Goal: Task Accomplishment & Management: Manage account settings

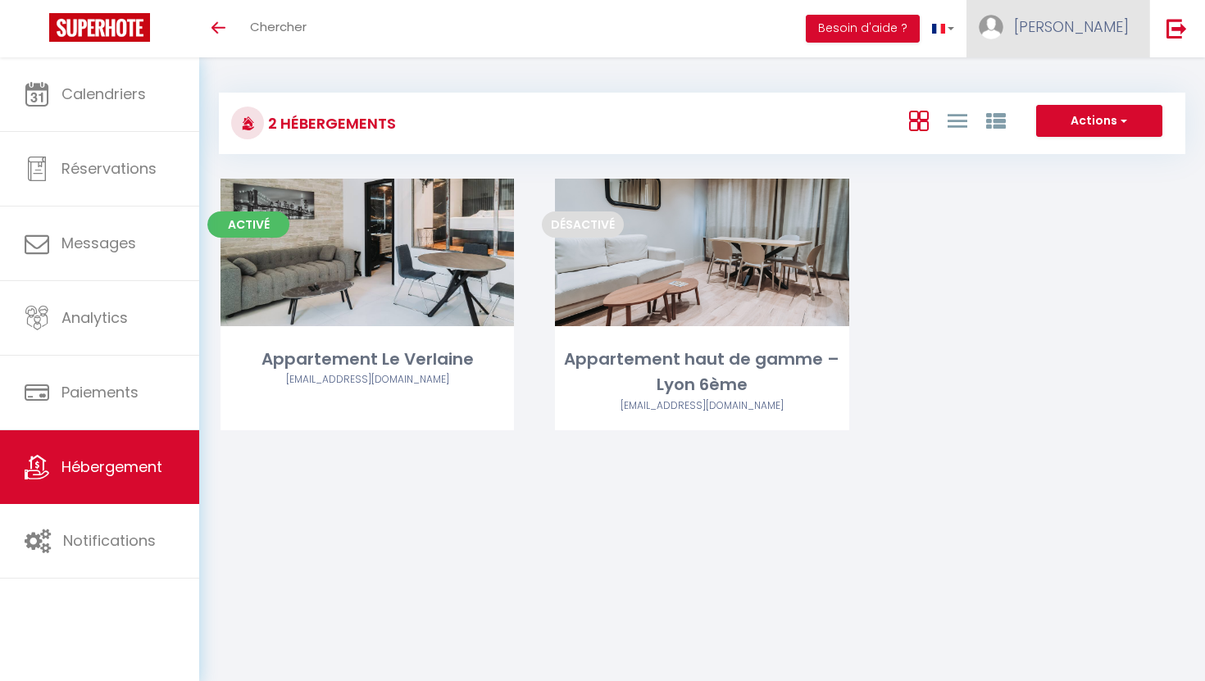
click at [1120, 26] on span "[PERSON_NAME]" at bounding box center [1071, 26] width 115 height 20
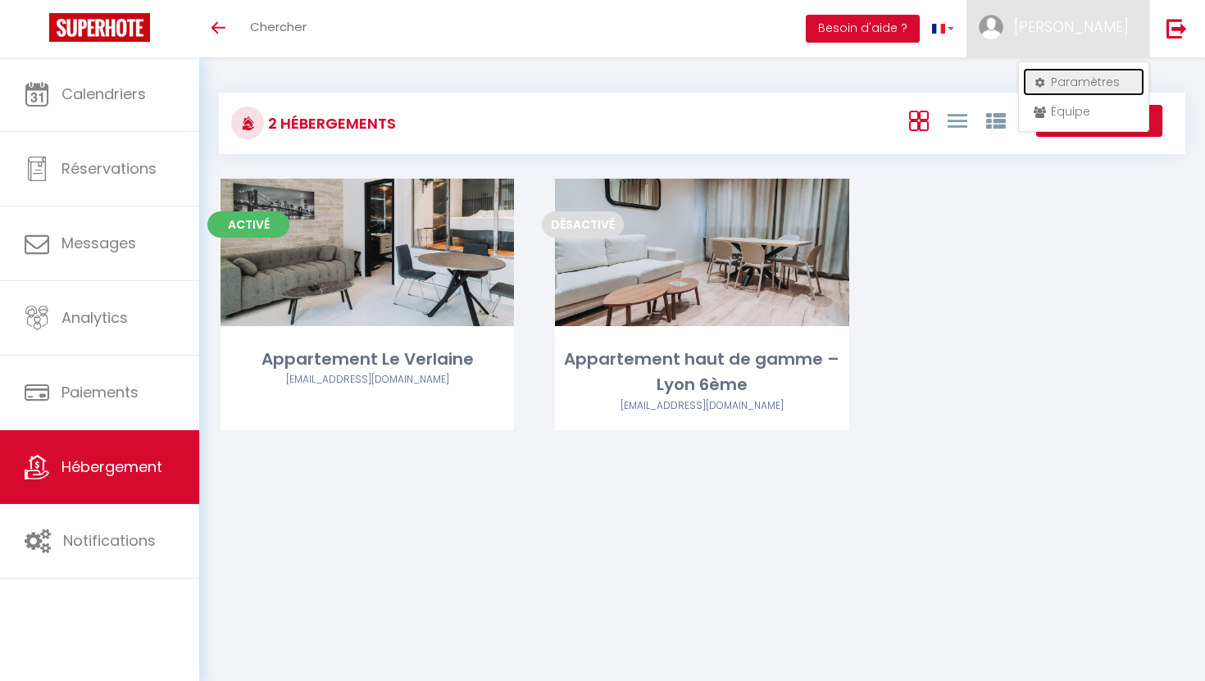
click at [1072, 84] on link "Paramètres" at bounding box center [1083, 82] width 121 height 28
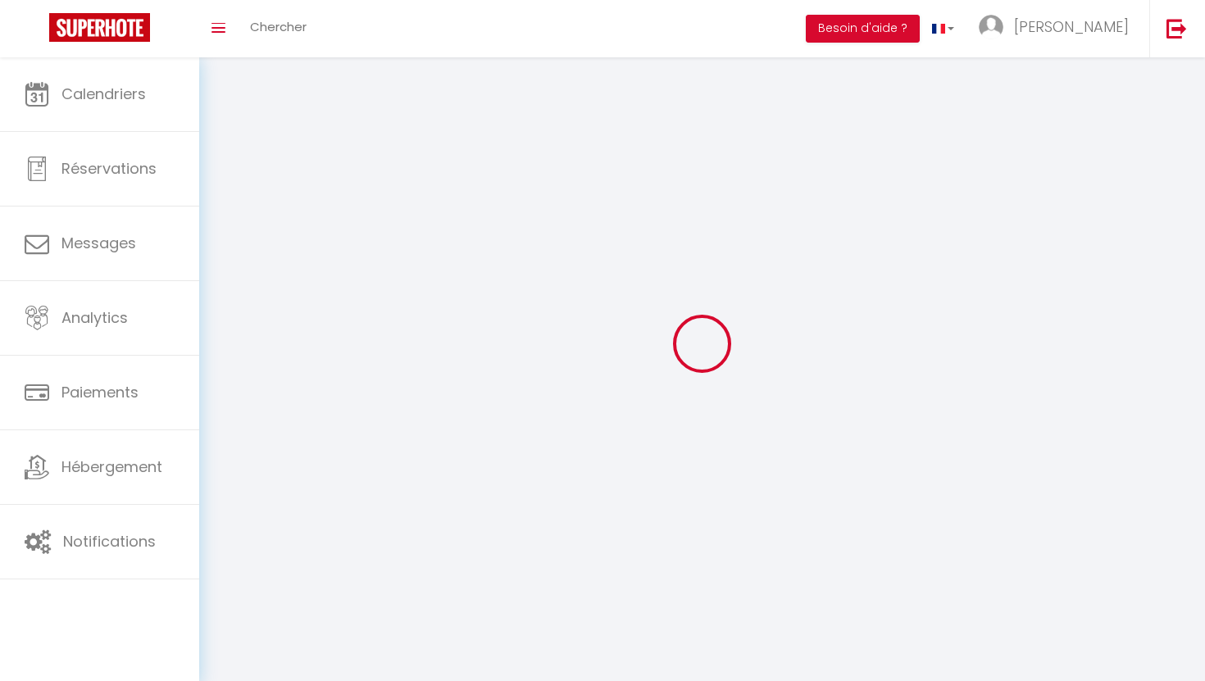
type input "[PERSON_NAME]"
type input "bentolila"
type input "0783145844"
type input "49 rue docteur ollier"
type input "69100"
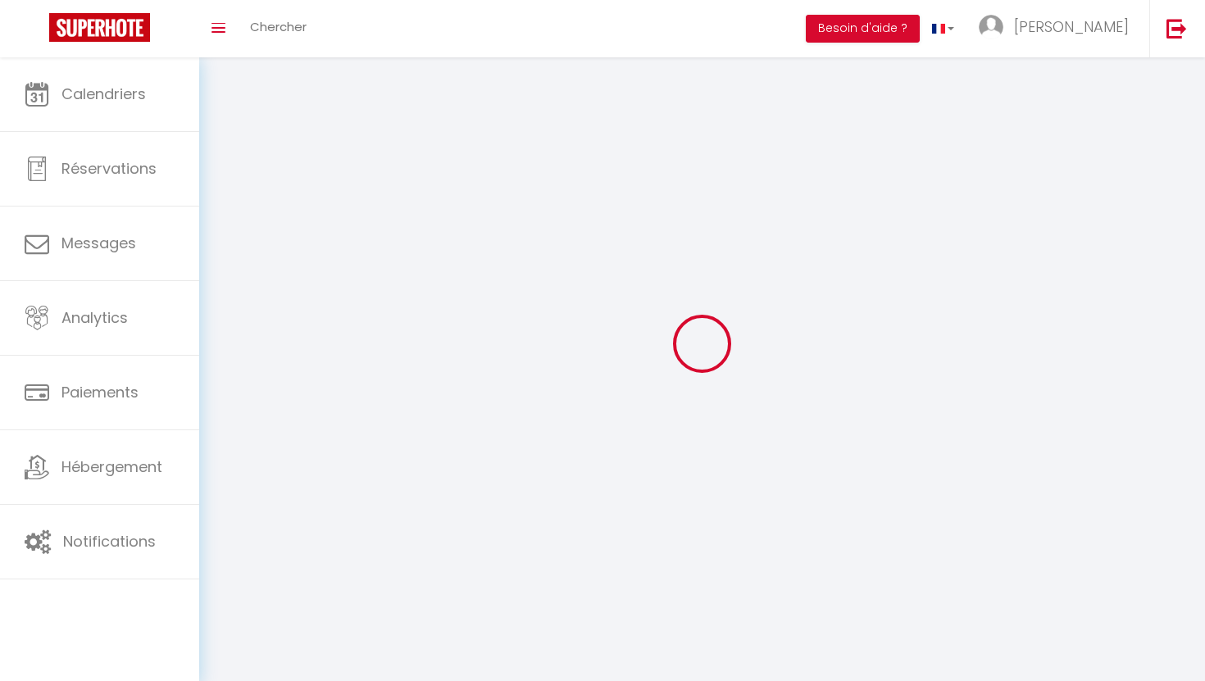
type input "villeurbanne"
type input "BsUuMoFHNGJgW52d0wOMYO3DL"
type input "rSbUV2yLy1yN5yjNoZ2tg5GSt"
type input "https://app.superhote.com/#/get-available-rentals/rSbUV2yLy1yN5yjNoZ2tg5GSt"
type input "BsUuMoFHNGJgW52d0wOMYO3DL"
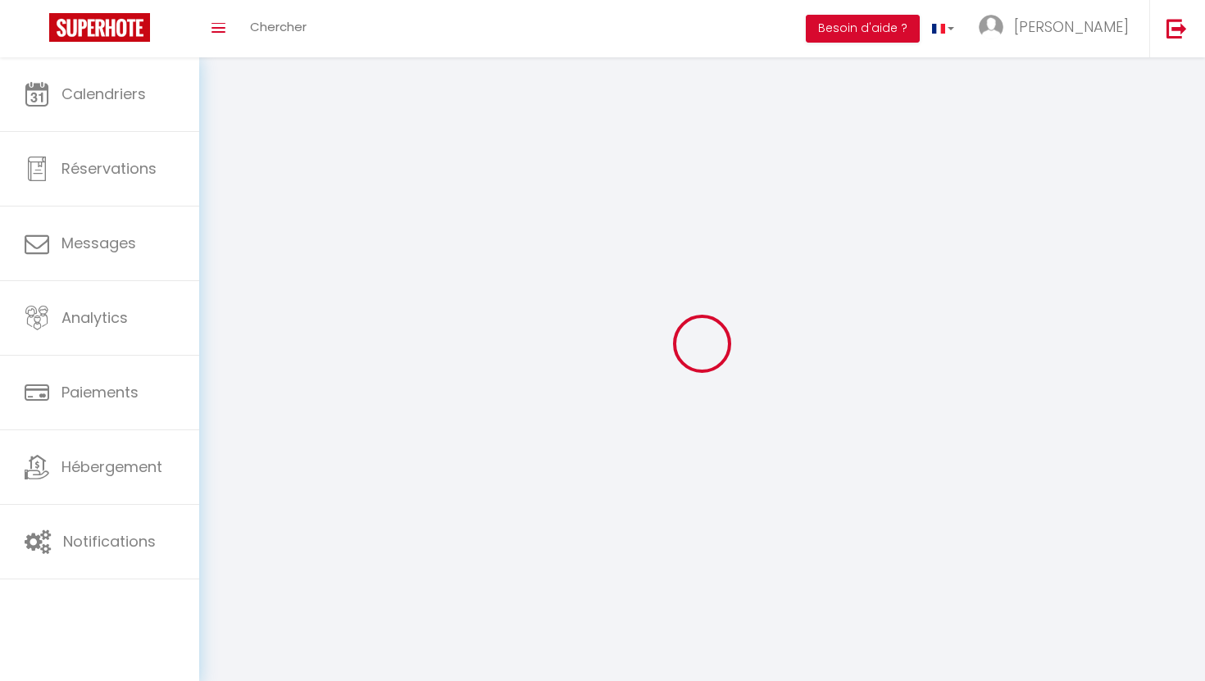
type input "rSbUV2yLy1yN5yjNoZ2tg5GSt"
type input "https://app.superhote.com/#/get-available-rentals/rSbUV2yLy1yN5yjNoZ2tg5GSt"
select select "28"
select select "fr"
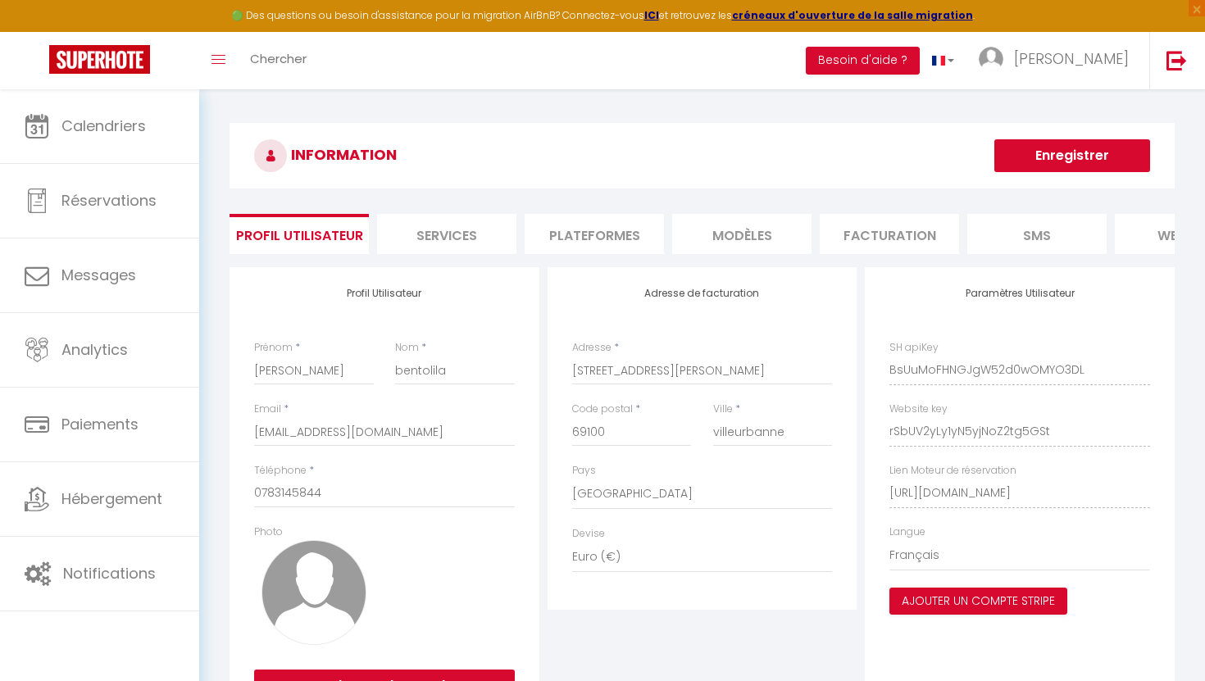
click at [592, 237] on li "Plateformes" at bounding box center [593, 234] width 139 height 40
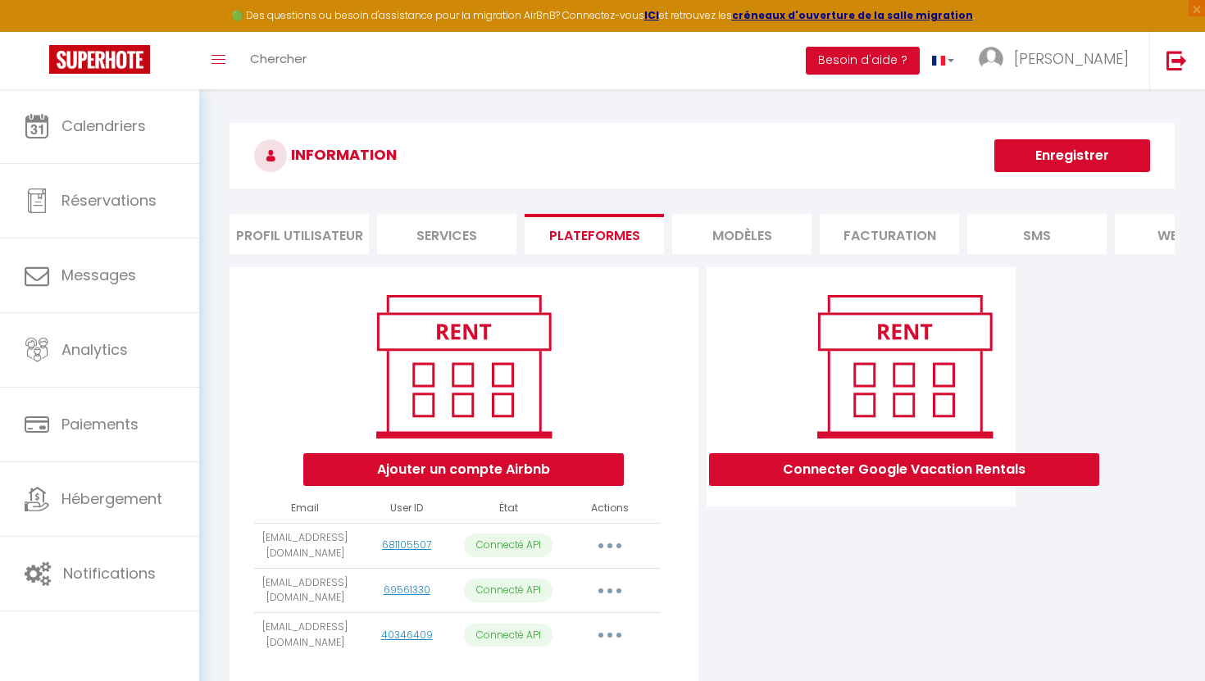
scroll to position [89, 0]
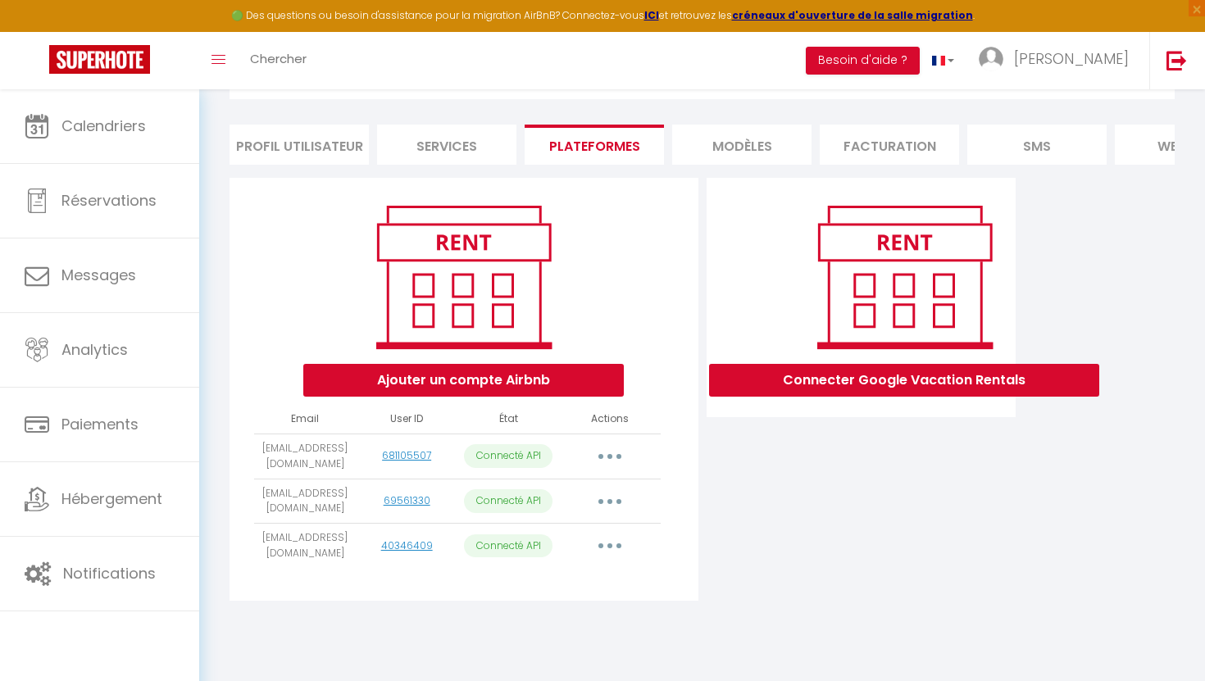
click at [611, 550] on button "button" at bounding box center [610, 546] width 46 height 26
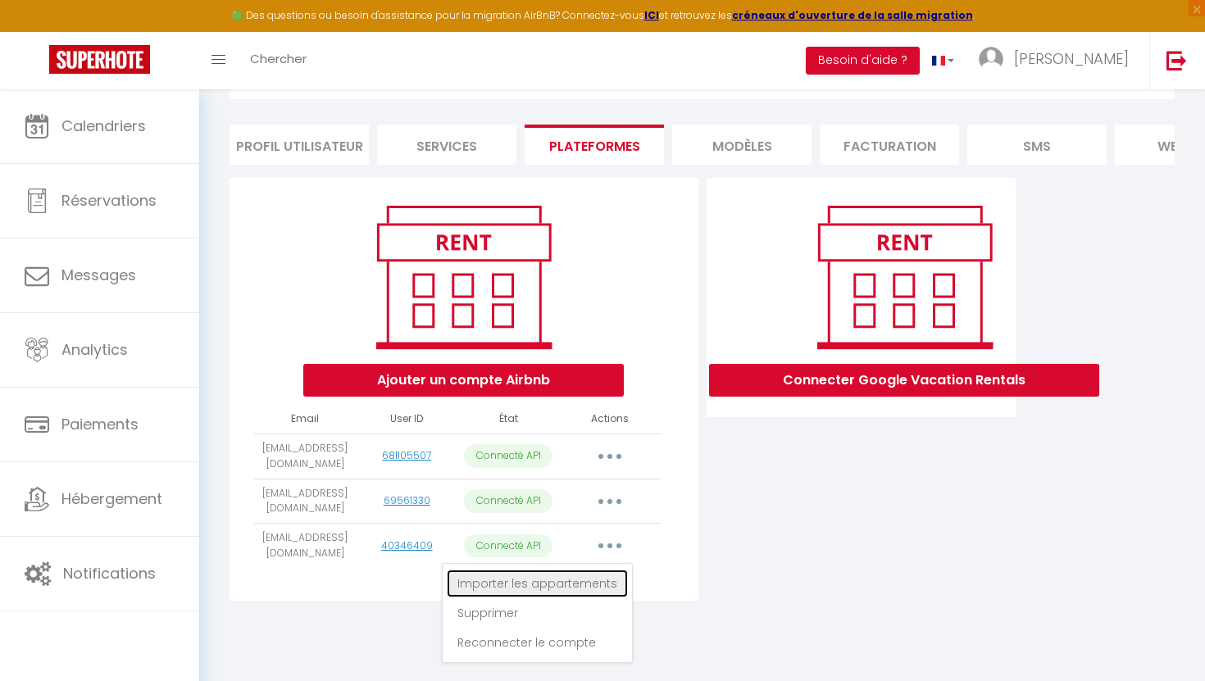
click at [576, 588] on link "Importer les appartements" at bounding box center [537, 584] width 181 height 28
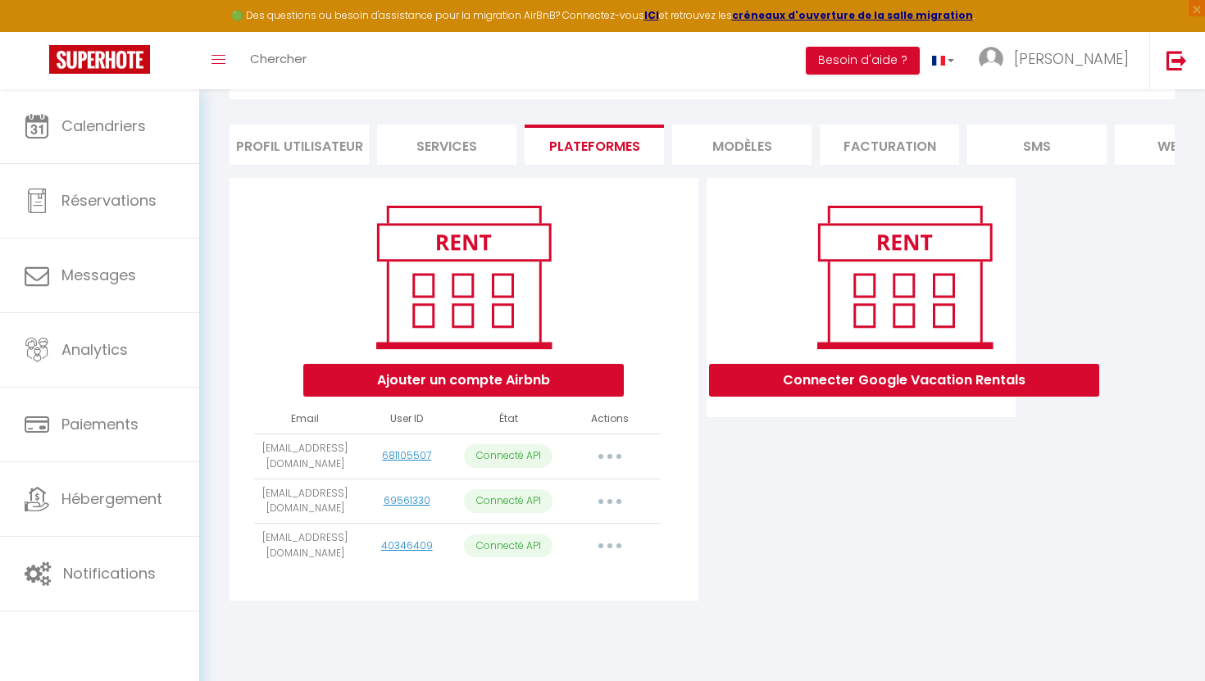
select select
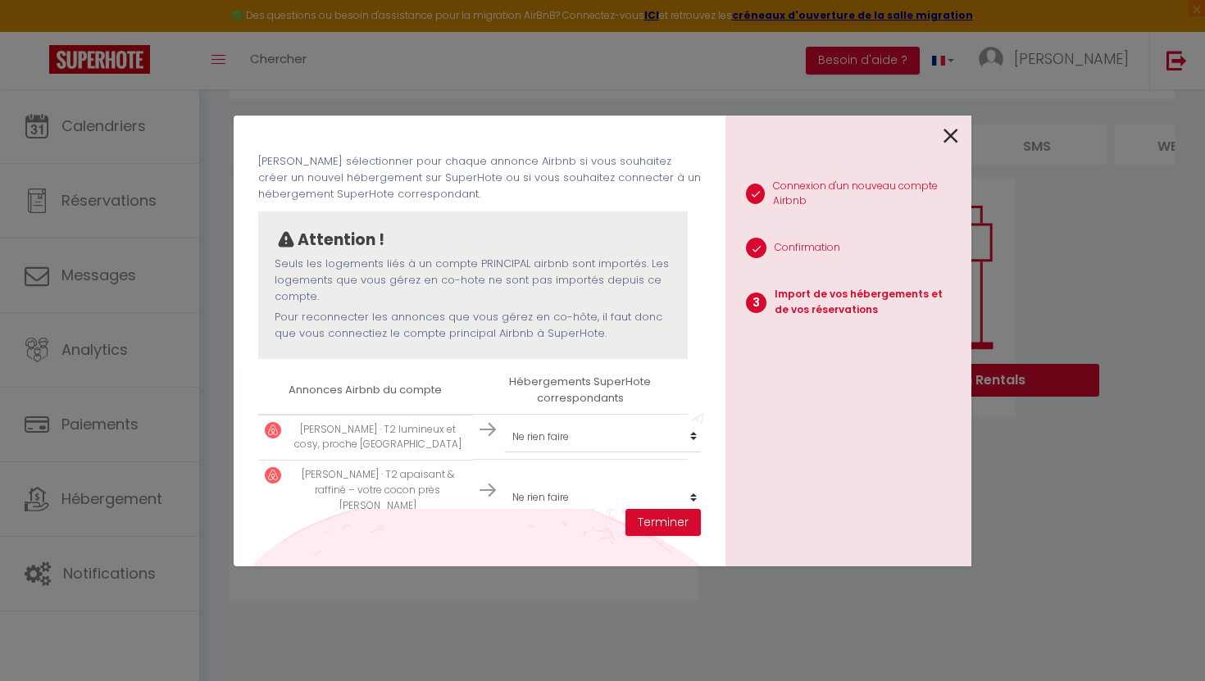
scroll to position [70, 0]
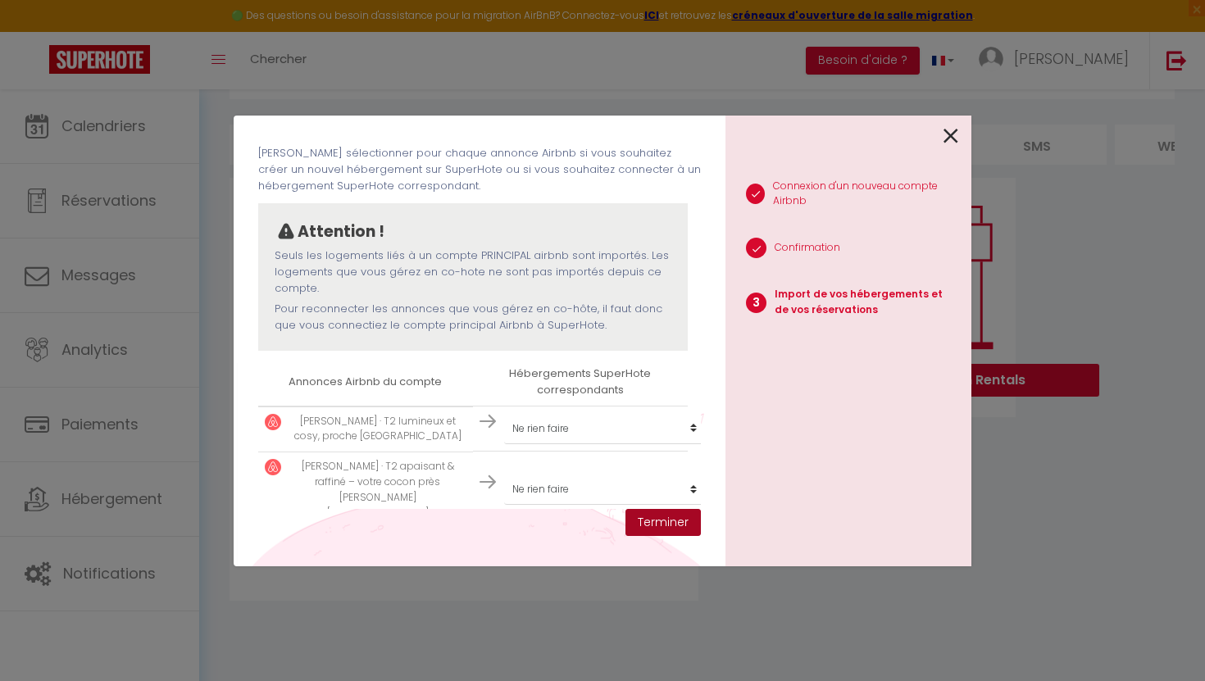
click at [670, 520] on button "Terminer" at bounding box center [662, 523] width 75 height 28
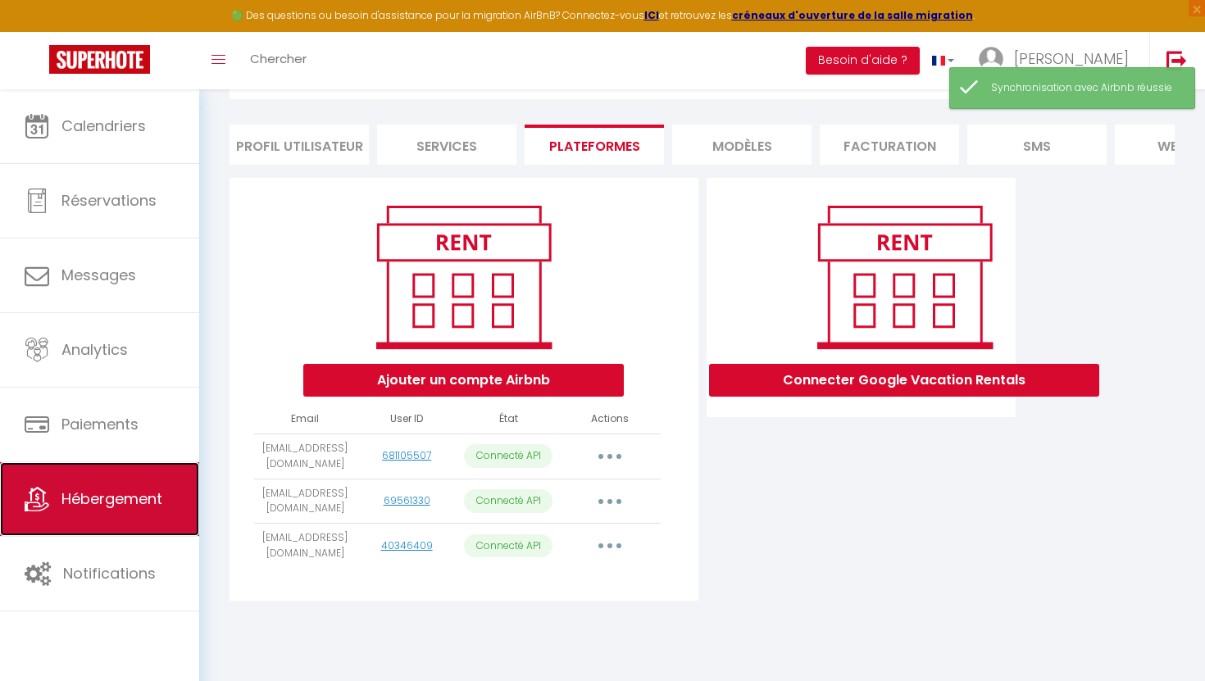
click at [152, 498] on span "Hébergement" at bounding box center [111, 498] width 101 height 20
